Goal: Book appointment/travel/reservation

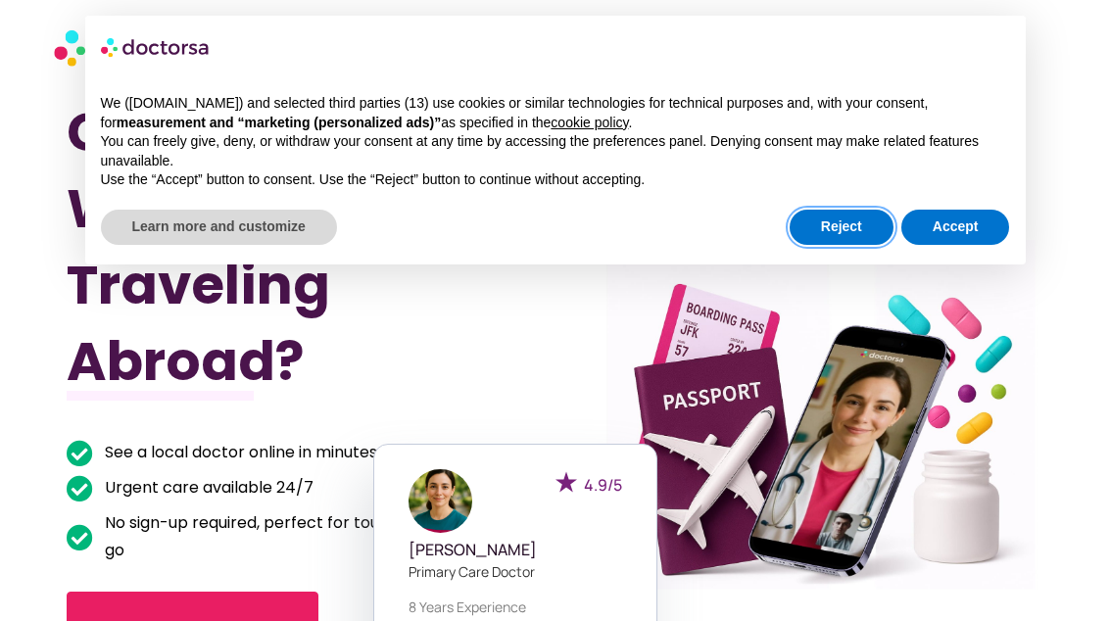
click at [835, 230] on button "Reject" at bounding box center [842, 227] width 104 height 35
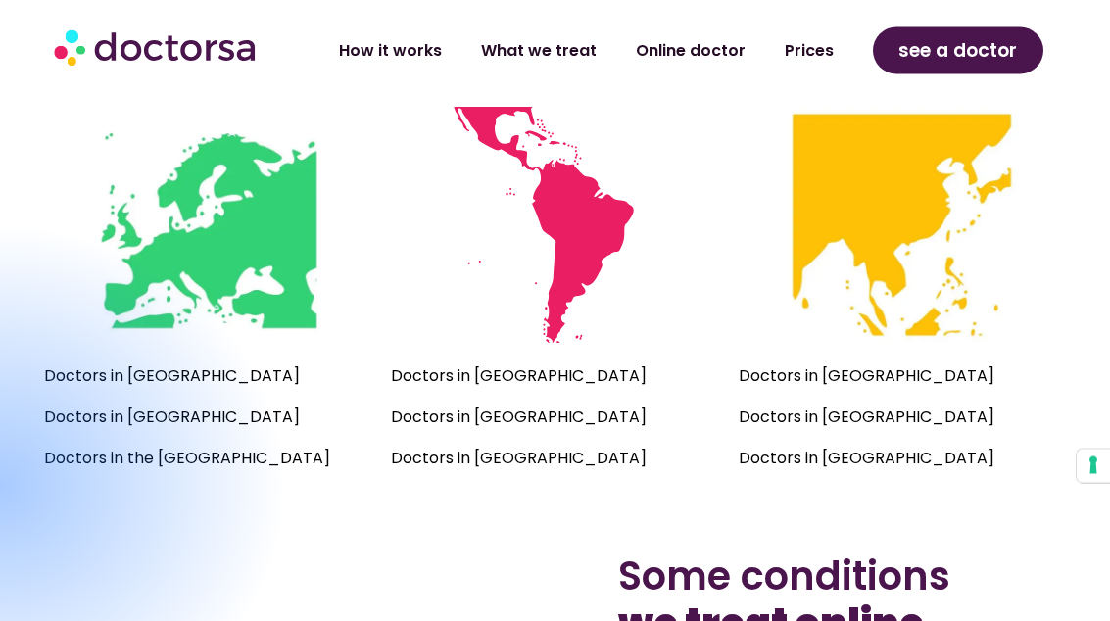
scroll to position [1426, 0]
click at [262, 461] on div at bounding box center [-1, 486] width 577 height 528
click at [134, 472] on div at bounding box center [-1, 486] width 577 height 528
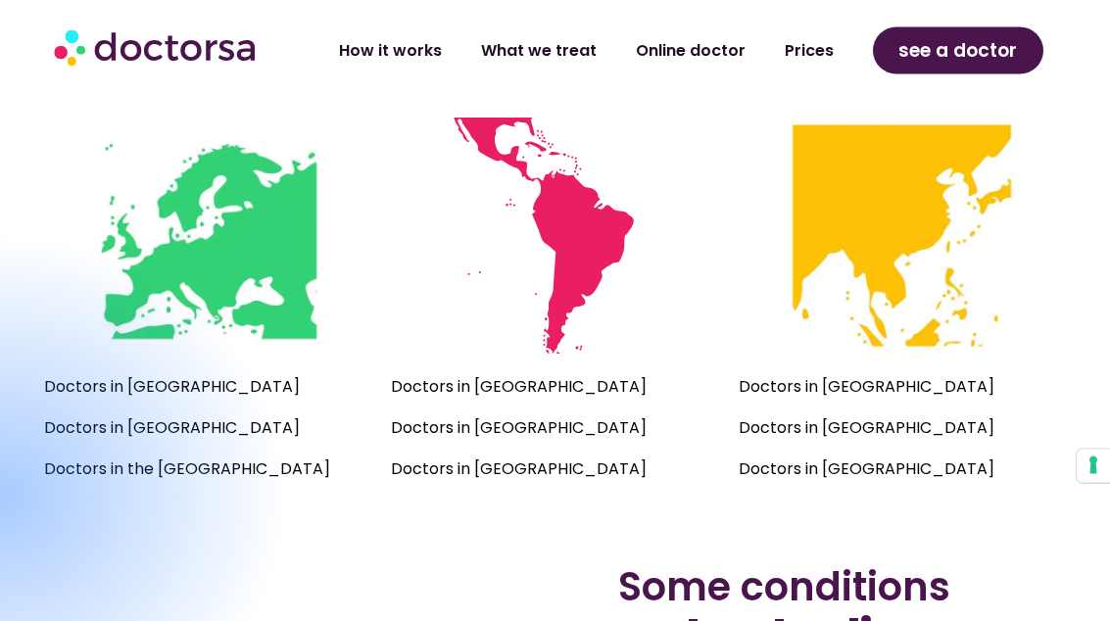
scroll to position [1416, 0]
click at [253, 474] on div at bounding box center [-1, 497] width 577 height 528
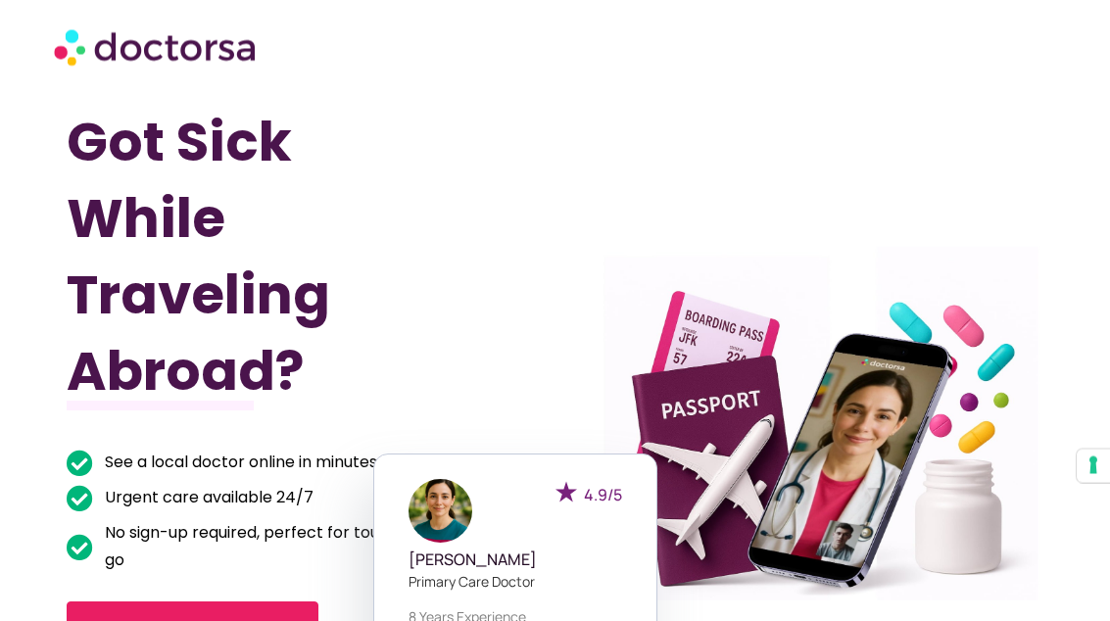
scroll to position [0, 0]
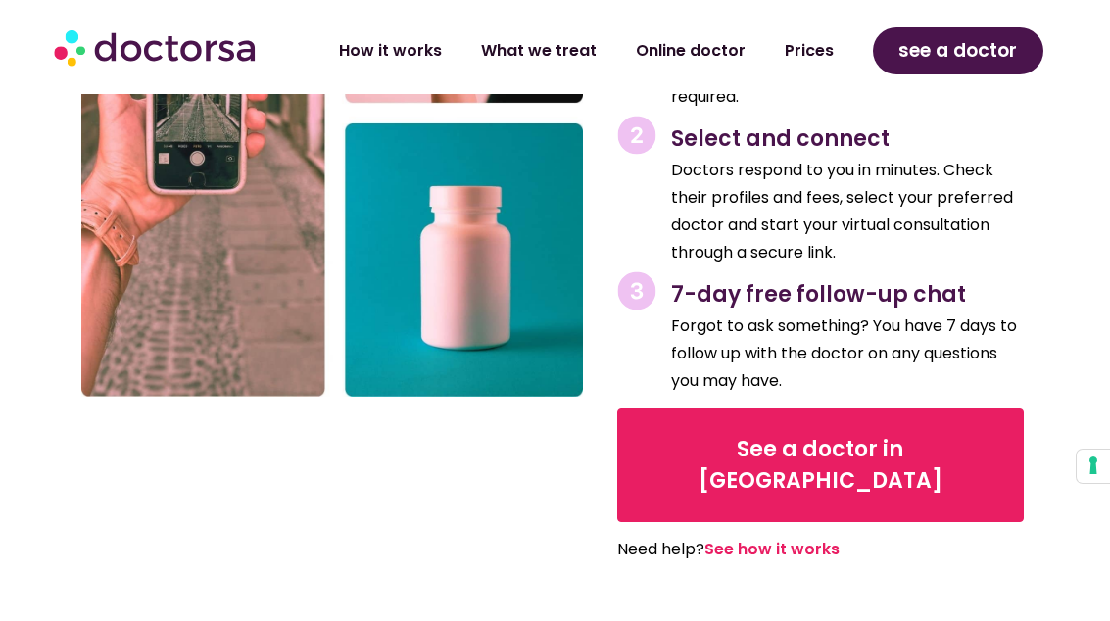
scroll to position [2259, 0]
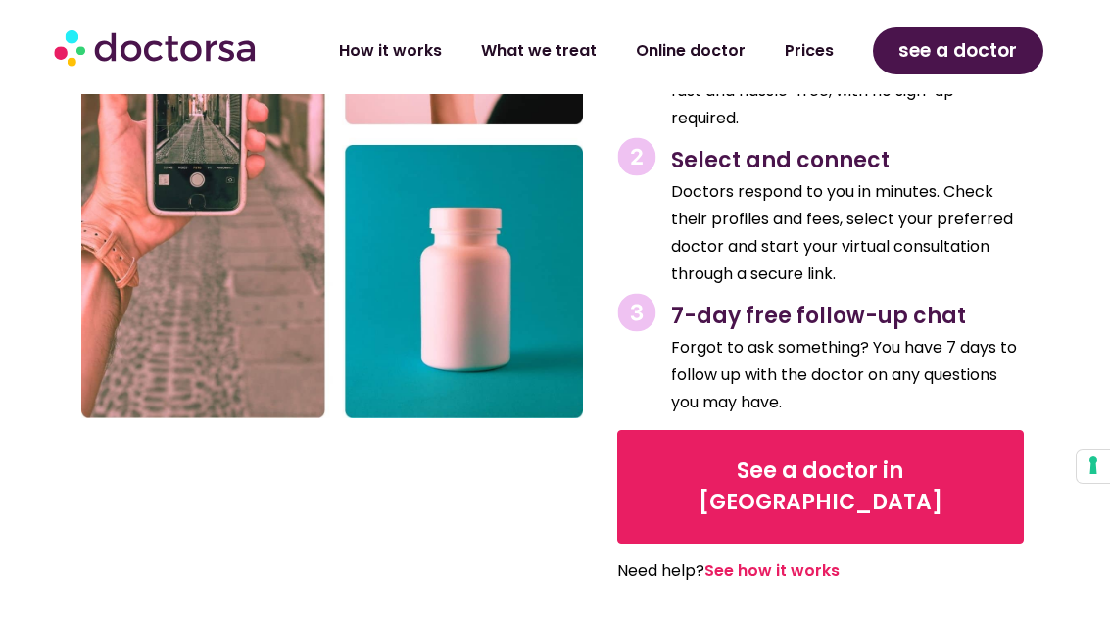
click at [748, 456] on span "See a doctor in [GEOGRAPHIC_DATA]" at bounding box center [820, 487] width 345 height 63
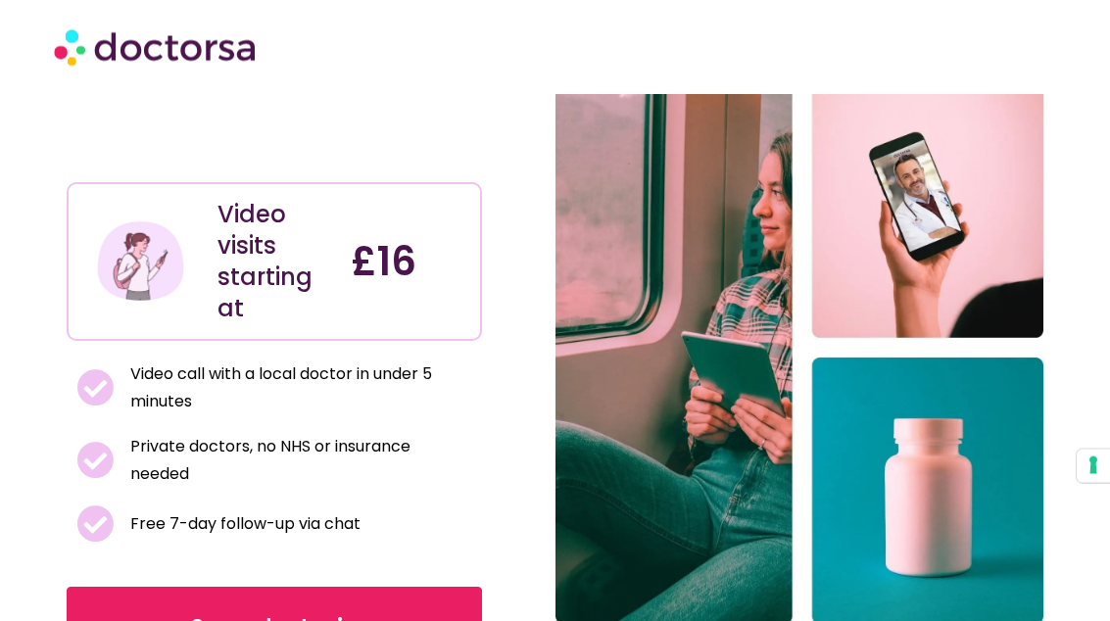
scroll to position [0, 0]
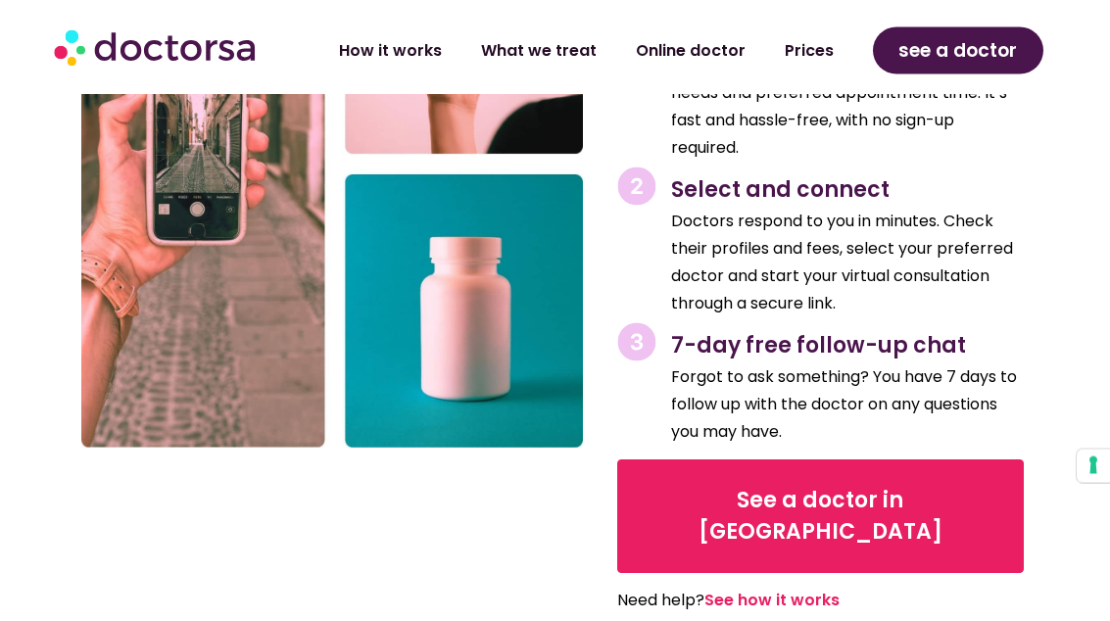
scroll to position [2230, 0]
click at [796, 485] on span "See a doctor in UK" at bounding box center [820, 516] width 345 height 63
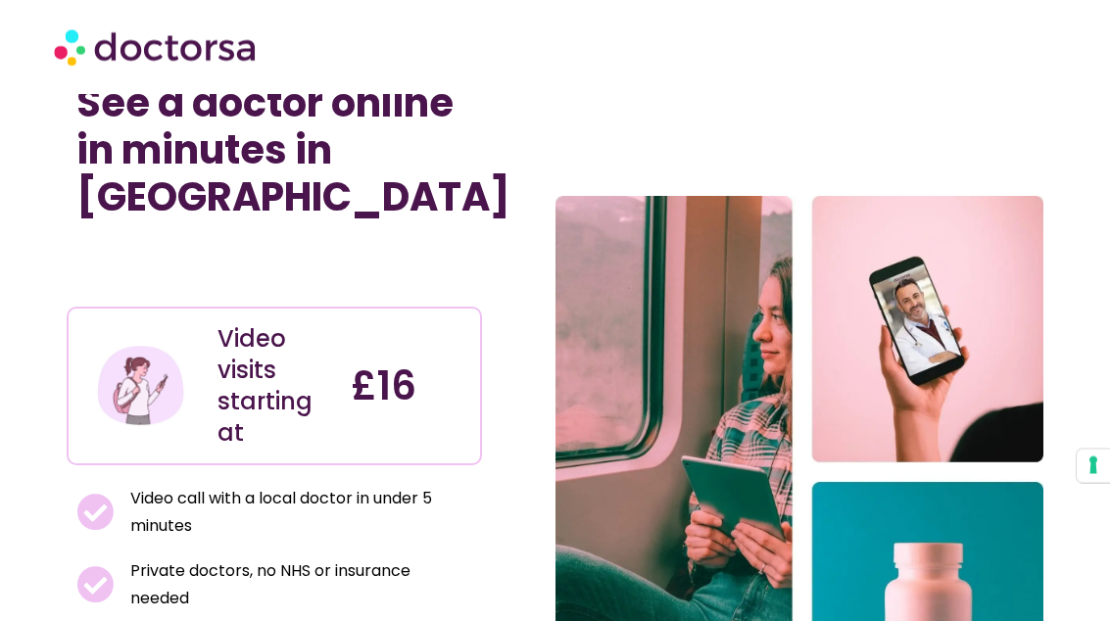
scroll to position [0, 0]
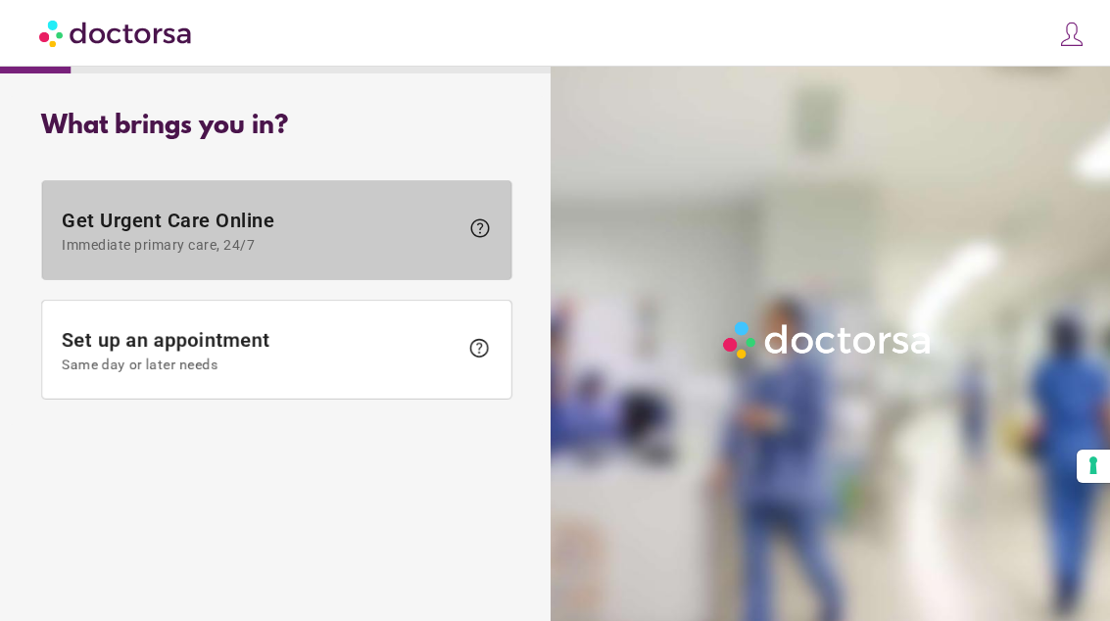
click at [464, 228] on span "help" at bounding box center [474, 231] width 33 height 28
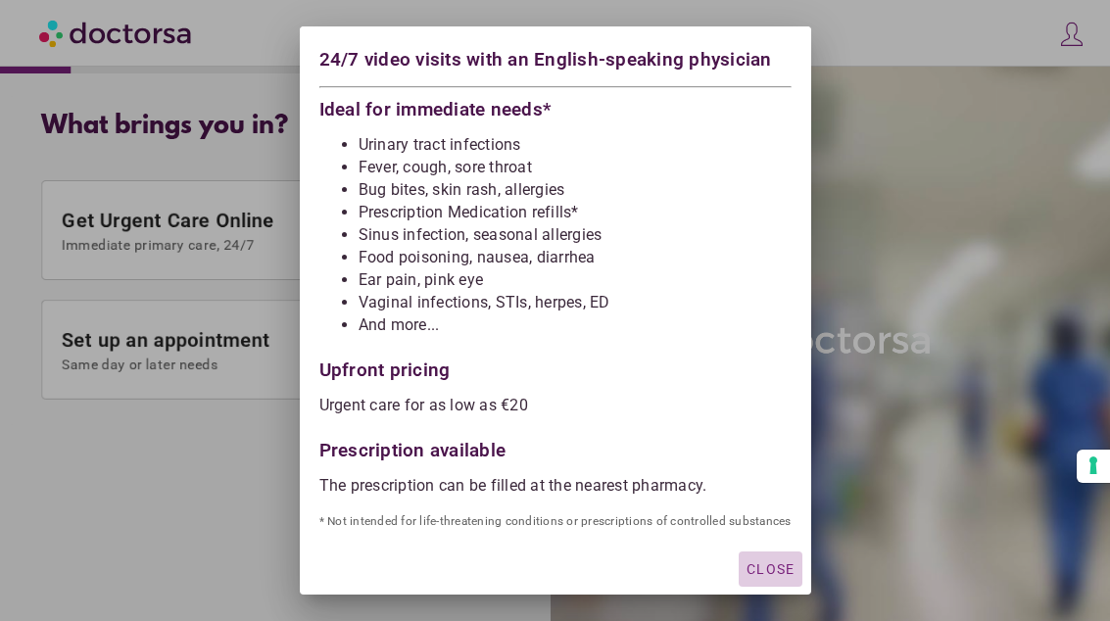
click at [775, 564] on span "Close" at bounding box center [771, 569] width 48 height 16
